Goal: Obtain resource: Obtain resource

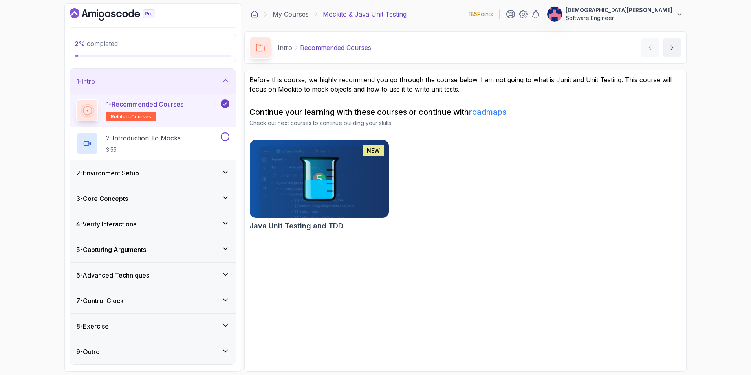
click at [253, 13] on icon at bounding box center [255, 14] width 8 height 8
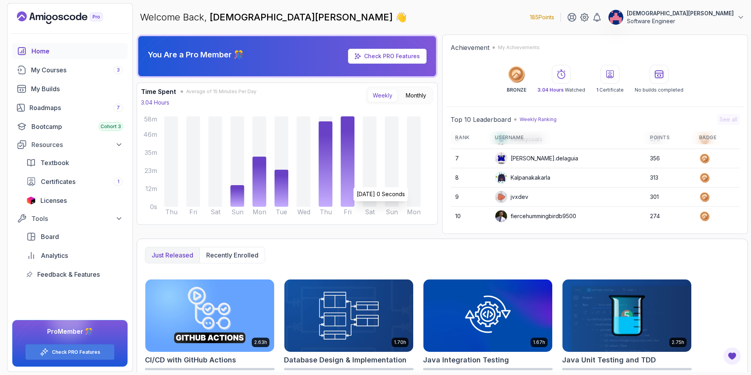
scroll to position [79, 0]
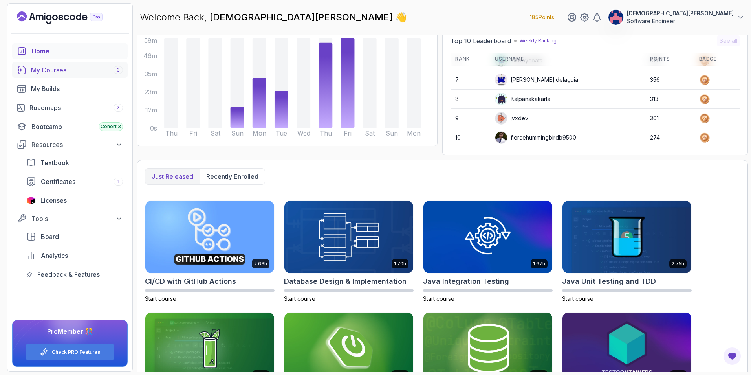
click at [75, 72] on div "My Courses 3" at bounding box center [77, 69] width 92 height 9
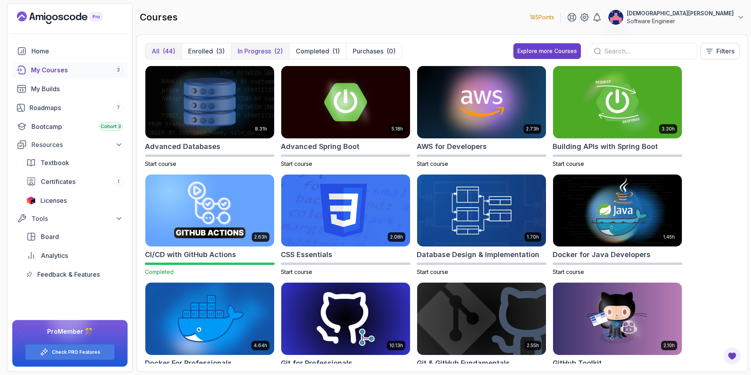
click at [275, 47] on div "(2)" at bounding box center [278, 50] width 9 height 9
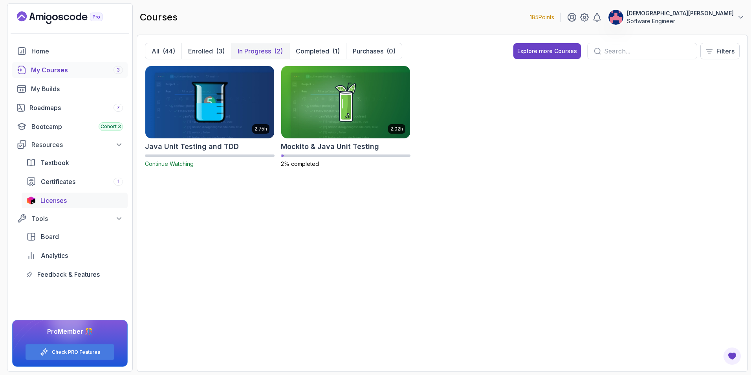
click at [75, 198] on div "Licenses" at bounding box center [81, 200] width 83 height 9
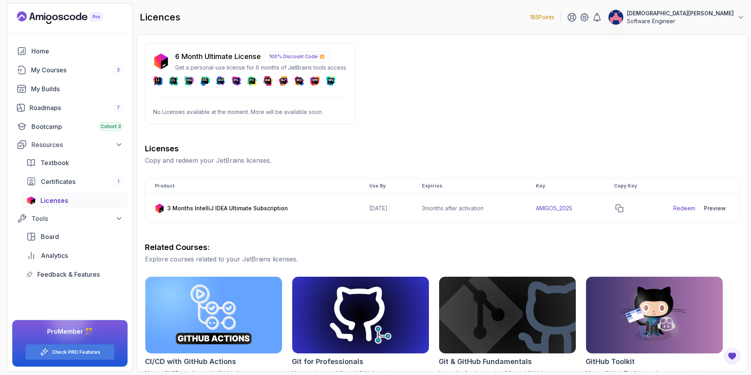
click at [288, 57] on p "100% Discount Code 💥" at bounding box center [297, 56] width 66 height 10
click at [686, 209] on link "Redeem" at bounding box center [684, 208] width 22 height 8
click at [623, 209] on icon "copy-button" at bounding box center [619, 208] width 7 height 7
